Goal: Navigation & Orientation: Find specific page/section

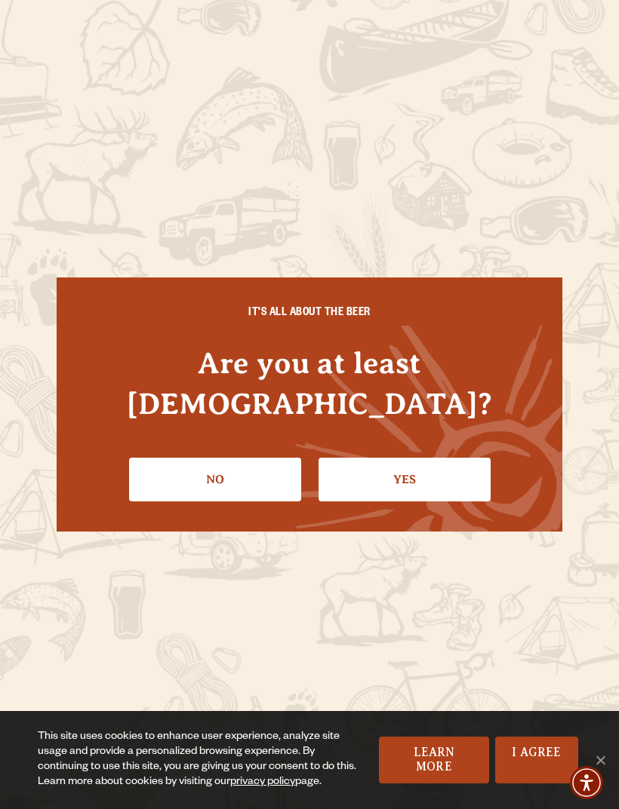
click at [381, 478] on link "Yes" at bounding box center [404, 480] width 172 height 44
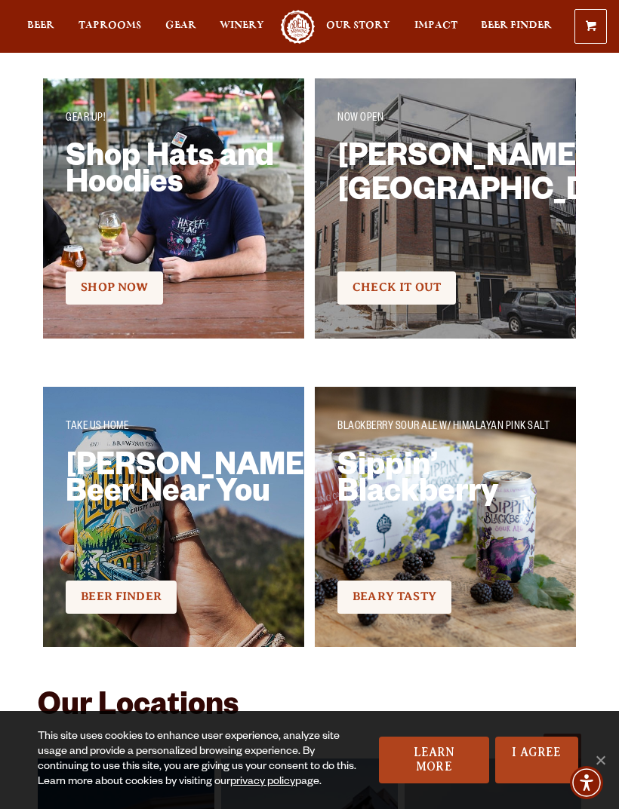
scroll to position [2414, 0]
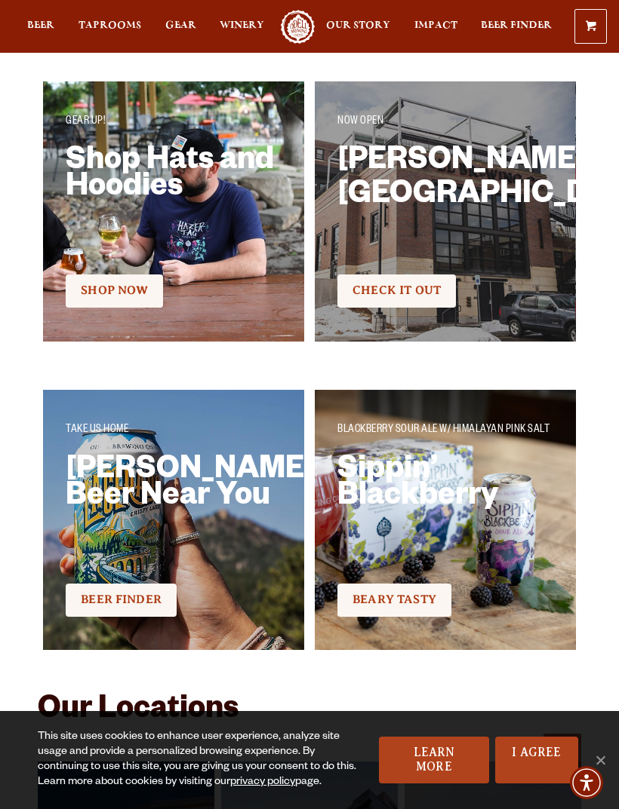
click at [359, 204] on h2 "Sloan’s Lake Brewhouse & Pizzeria" at bounding box center [445, 199] width 216 height 98
click at [391, 199] on h2 "Sloan’s Lake Brewhouse & Pizzeria" at bounding box center [445, 199] width 216 height 98
click at [370, 281] on link "Check It Out" at bounding box center [396, 291] width 118 height 33
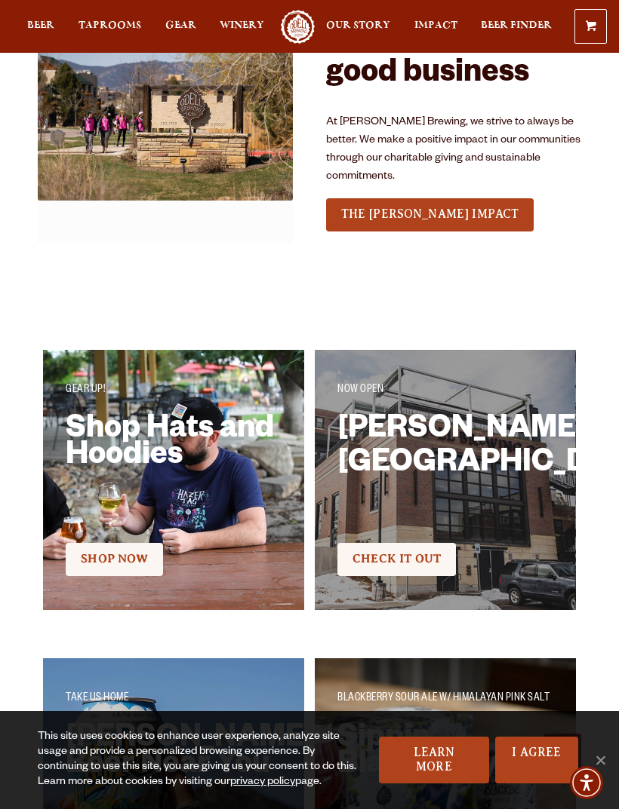
scroll to position [2143, 0]
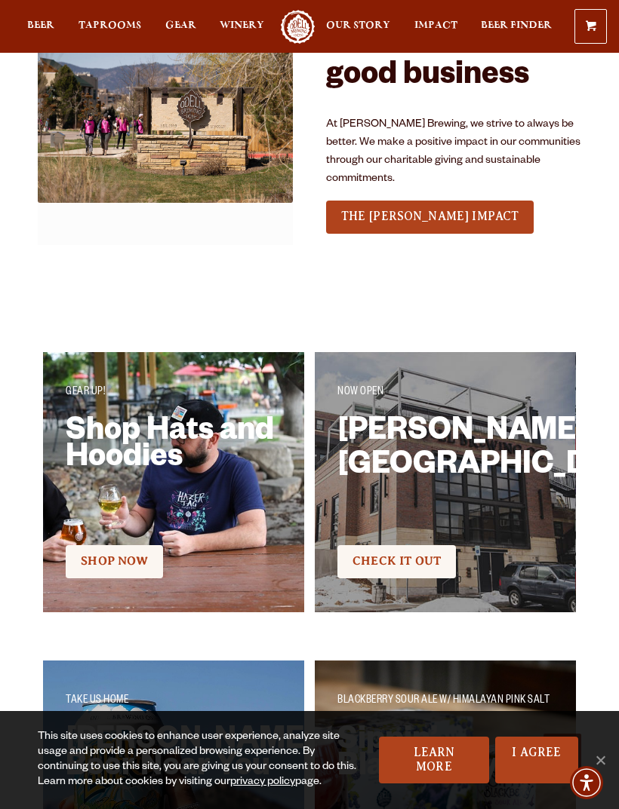
click at [91, 545] on link "Shop Now" at bounding box center [114, 561] width 97 height 33
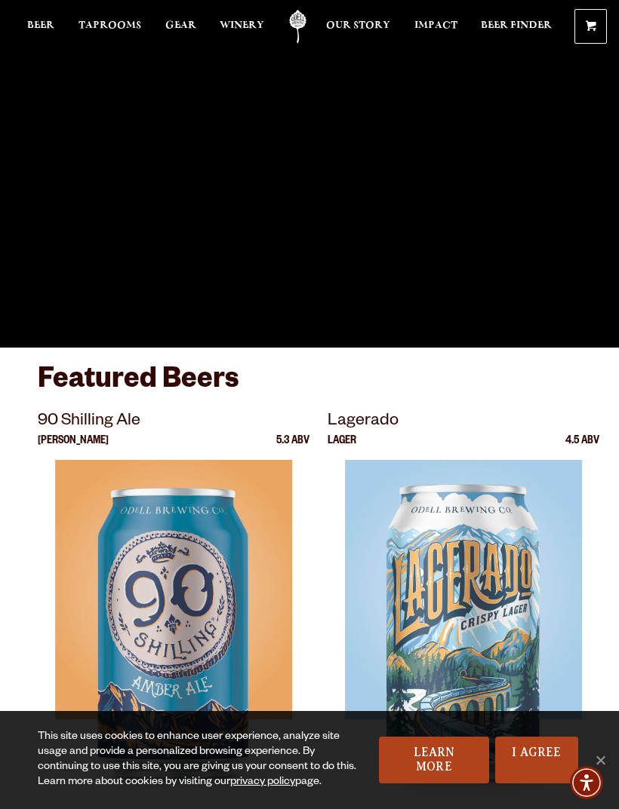
click at [101, 21] on span "Taprooms" at bounding box center [109, 26] width 63 height 12
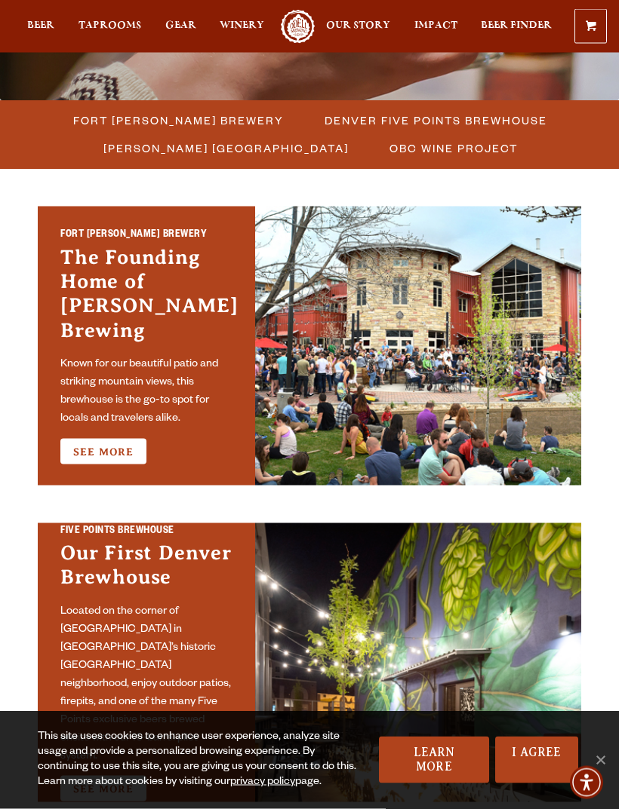
scroll to position [390, 0]
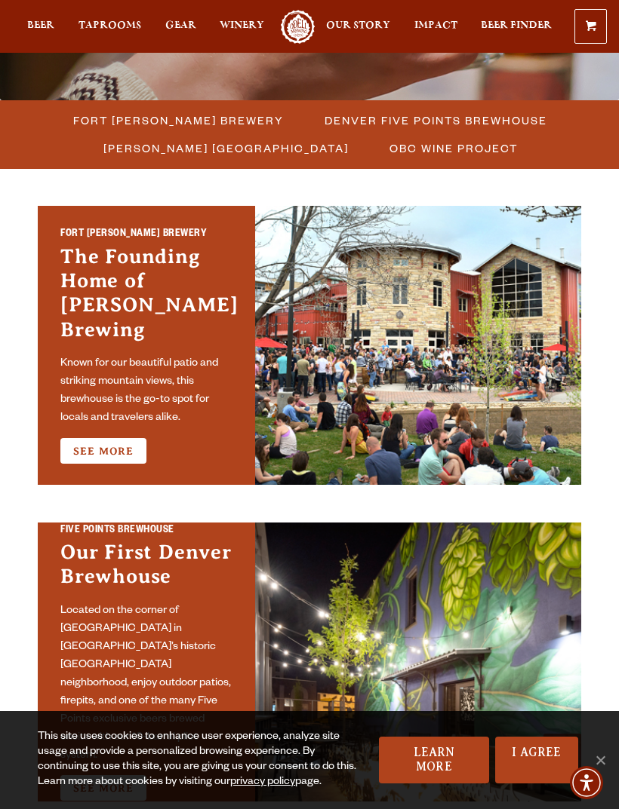
click at [79, 438] on link "See More" at bounding box center [103, 451] width 86 height 26
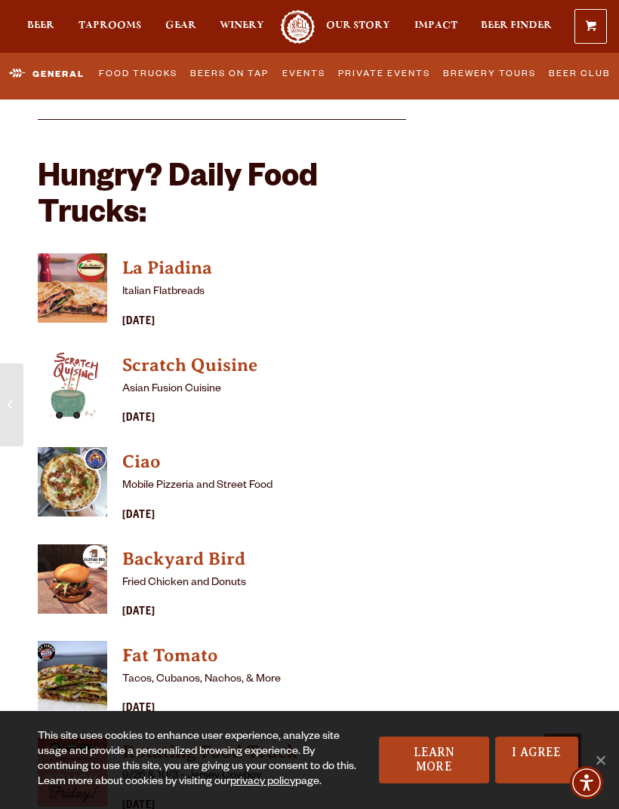
scroll to position [4034, 0]
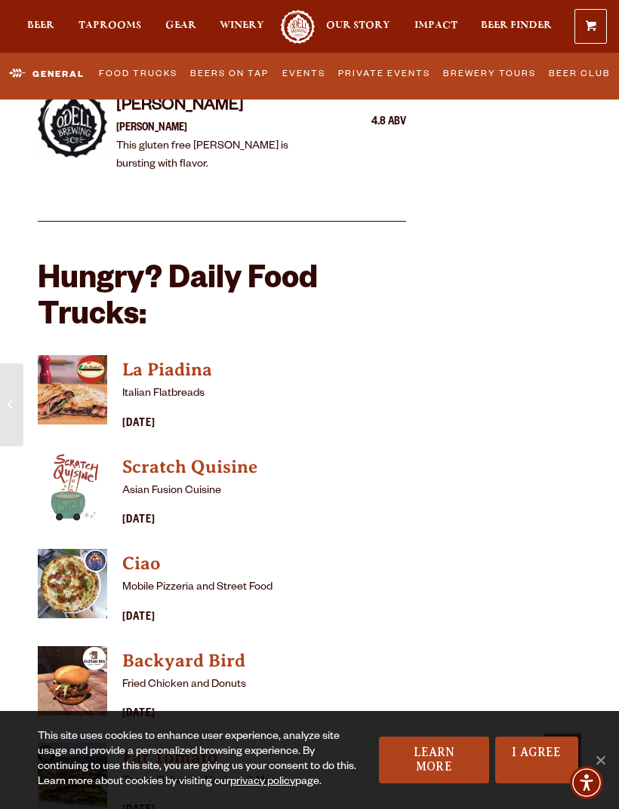
click at [62, 355] on img "View La Piadina details (opens in a new window)" at bounding box center [72, 389] width 69 height 69
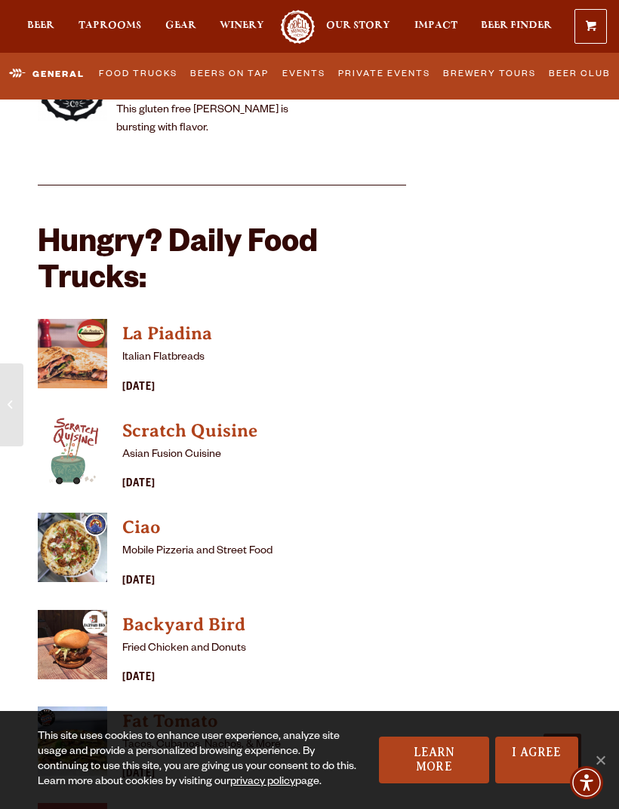
scroll to position [4086, 0]
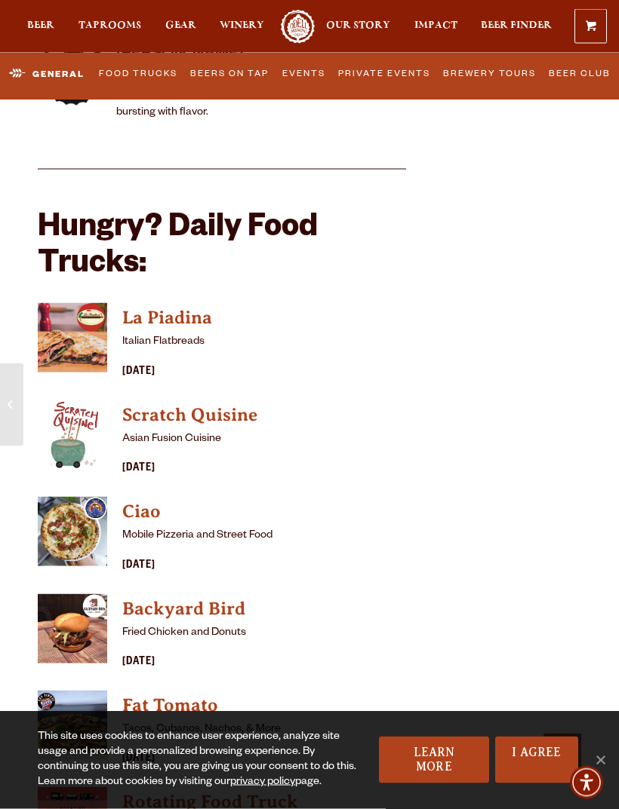
click at [82, 594] on img "View Backyard Bird details (opens in a new window)" at bounding box center [72, 628] width 69 height 69
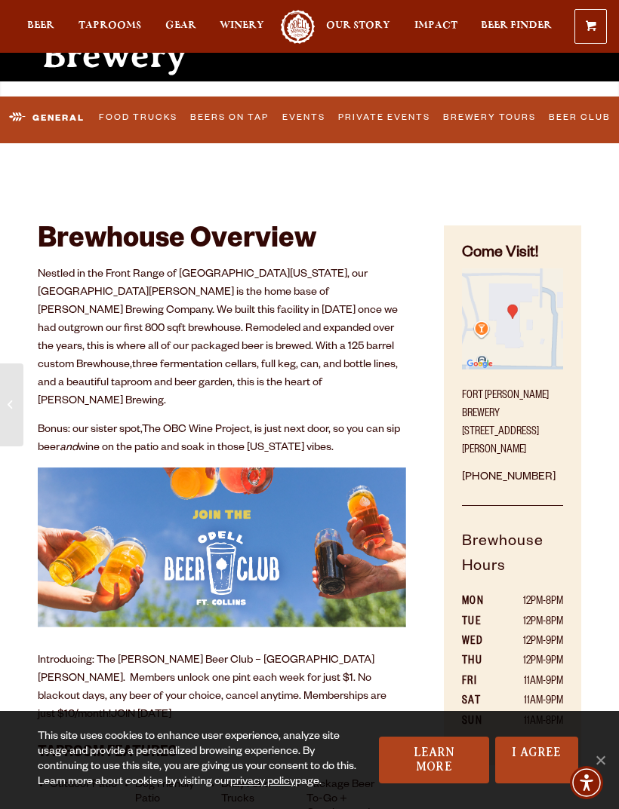
scroll to position [266, 0]
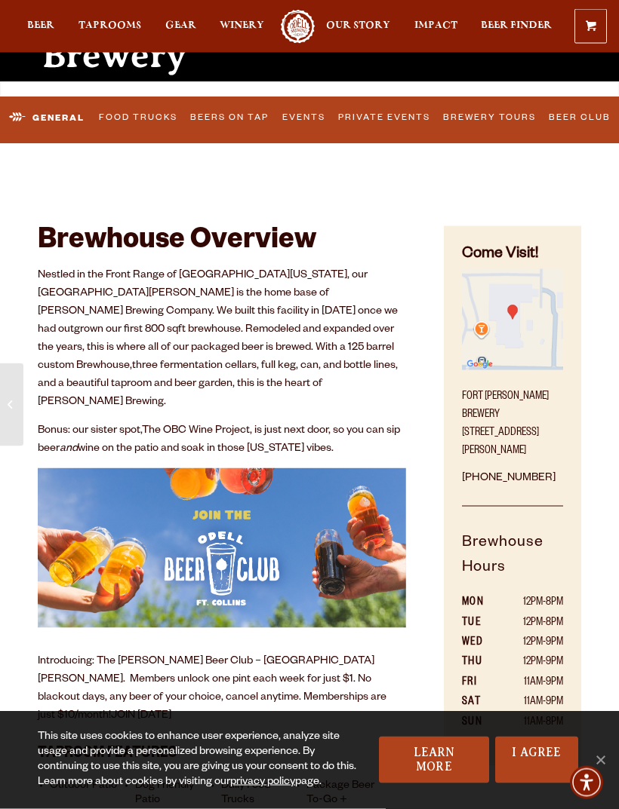
click at [49, 144] on div at bounding box center [309, 164] width 619 height 40
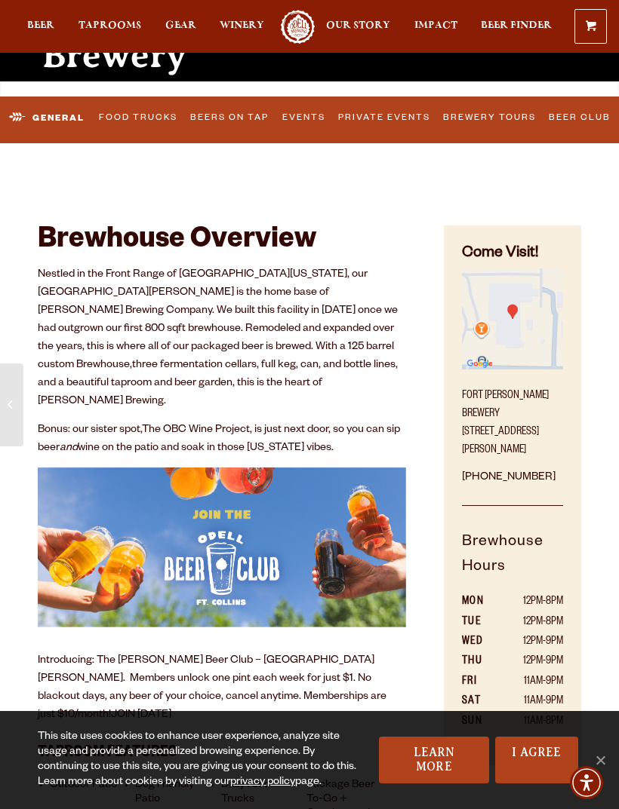
click at [50, 116] on link "General" at bounding box center [47, 117] width 88 height 35
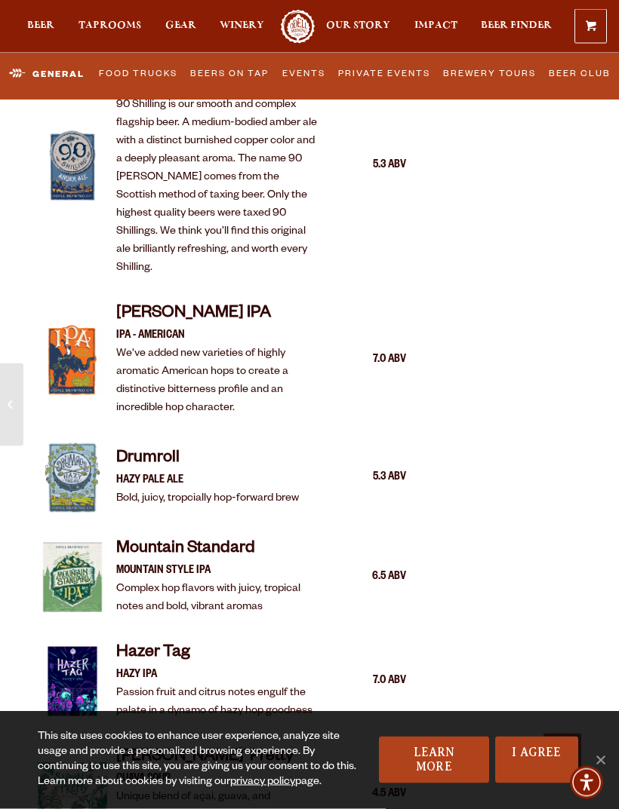
scroll to position [1703, 0]
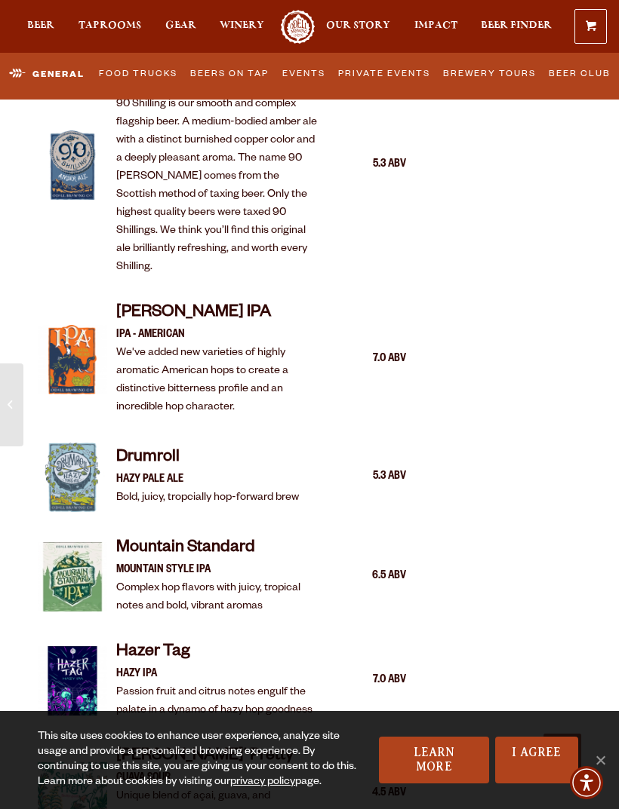
click at [166, 29] on span "Gear" at bounding box center [180, 26] width 31 height 12
